Goal: Information Seeking & Learning: Learn about a topic

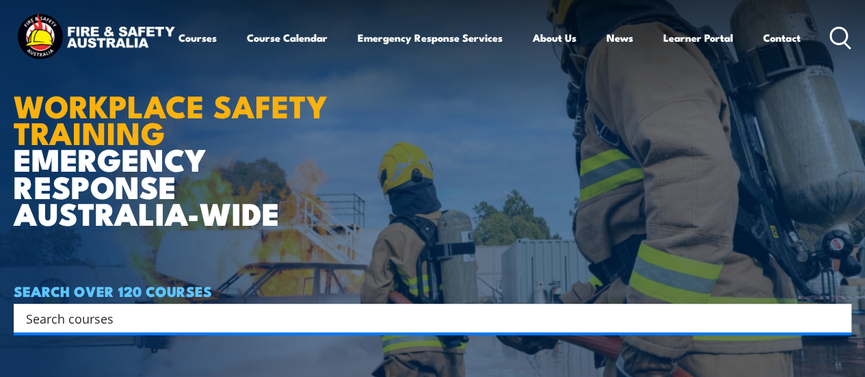
click at [133, 325] on input "Search input" at bounding box center [424, 318] width 796 height 21
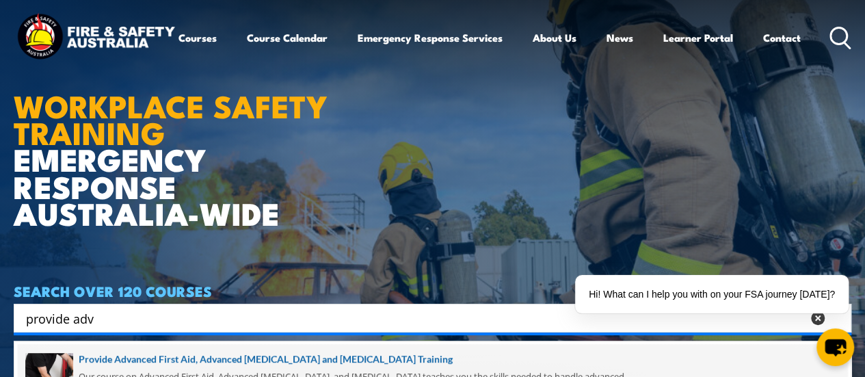
type input "provide adv"
click at [189, 356] on span at bounding box center [433, 376] width 830 height 64
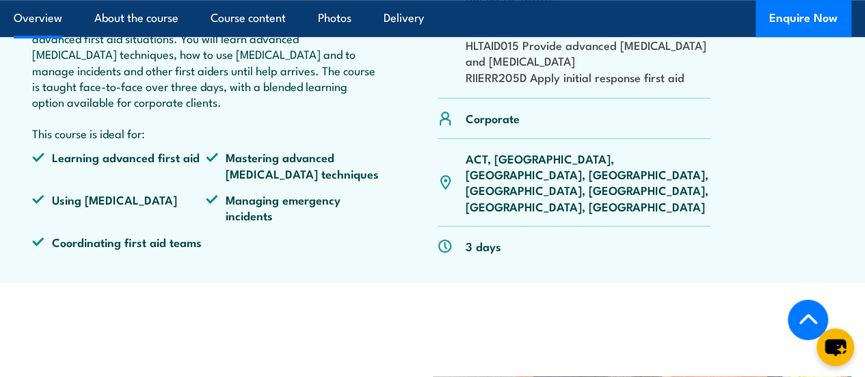
scroll to position [520, 0]
